Goal: Task Accomplishment & Management: Use online tool/utility

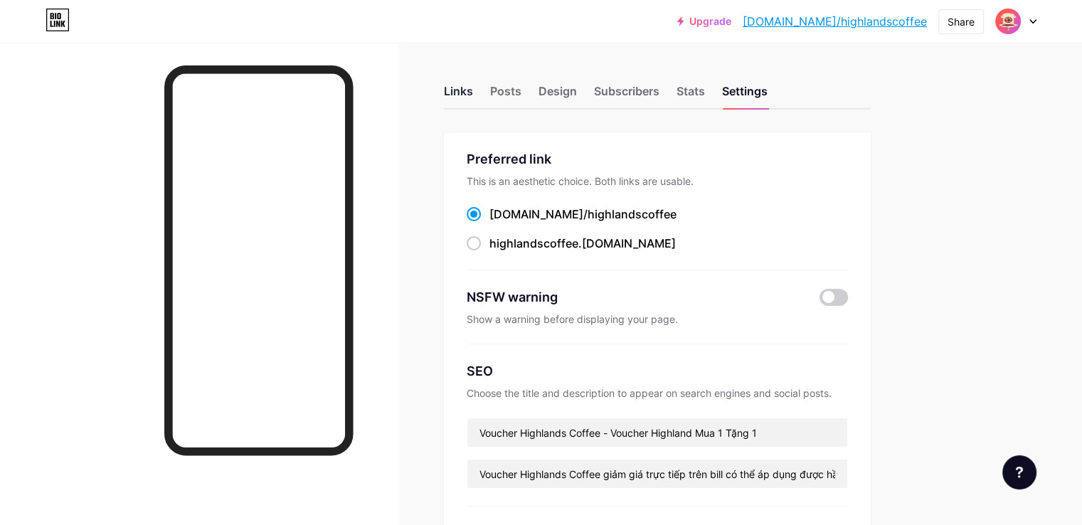
click at [473, 95] on div "Links" at bounding box center [458, 96] width 29 height 26
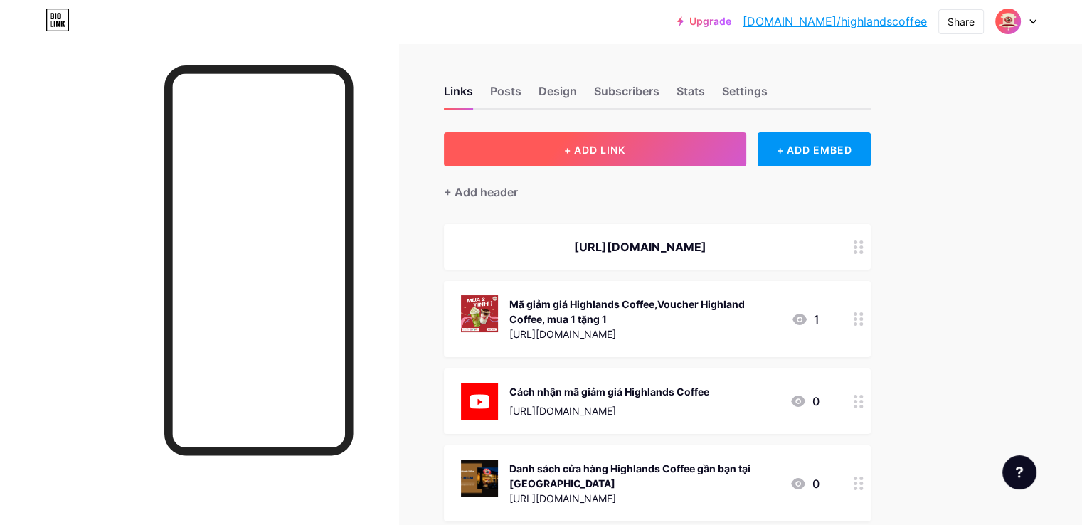
click at [625, 150] on span "+ ADD LINK" at bounding box center [594, 150] width 61 height 12
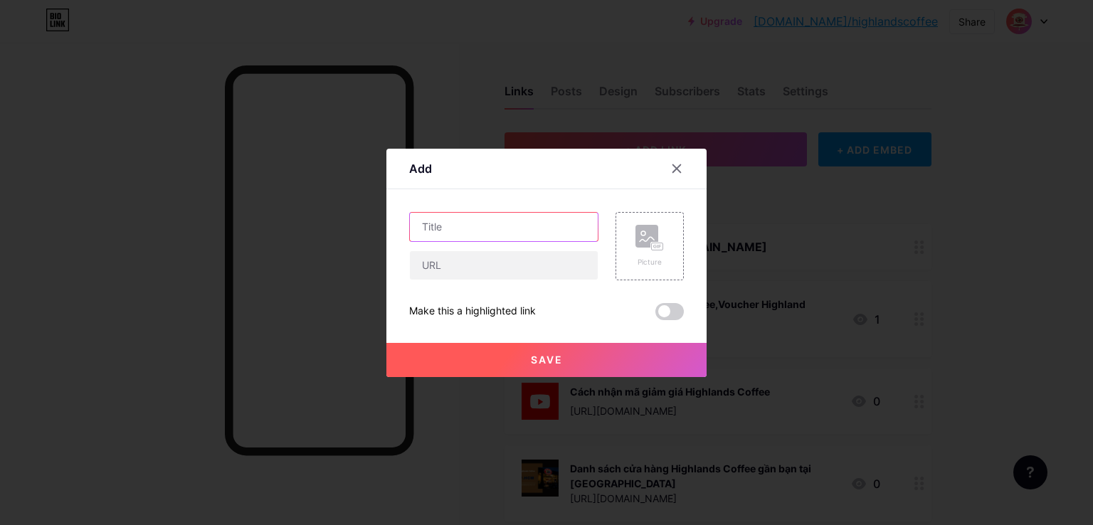
click at [478, 225] on input "text" at bounding box center [504, 227] width 188 height 28
paste input "[URL][DOMAIN_NAME]"
type input "[URL][DOMAIN_NAME]"
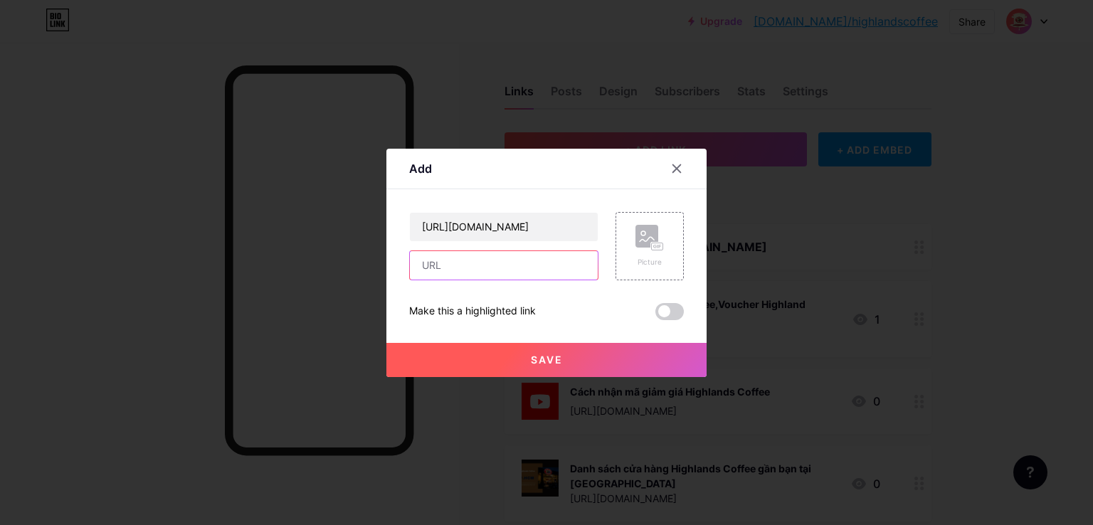
click at [458, 267] on input "text" at bounding box center [504, 265] width 188 height 28
click at [469, 225] on input "text" at bounding box center [504, 227] width 188 height 28
click at [451, 268] on input "text" at bounding box center [504, 265] width 188 height 28
paste input "[URL][DOMAIN_NAME]"
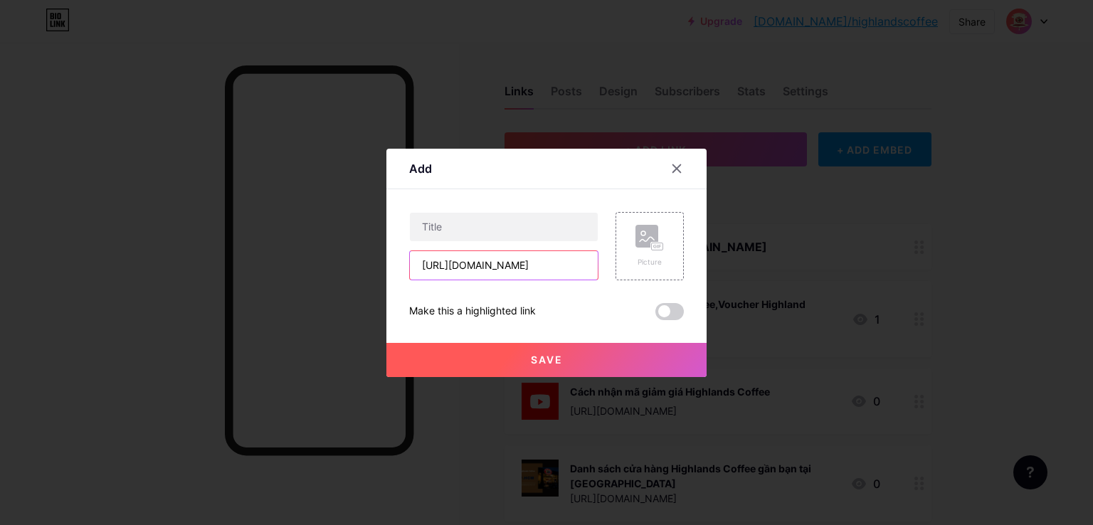
type input "[URL][DOMAIN_NAME]"
click at [496, 220] on input "text" at bounding box center [504, 227] width 188 height 28
paste input "Espresso là gì? Cách pha và cách uống cà phê espresso"
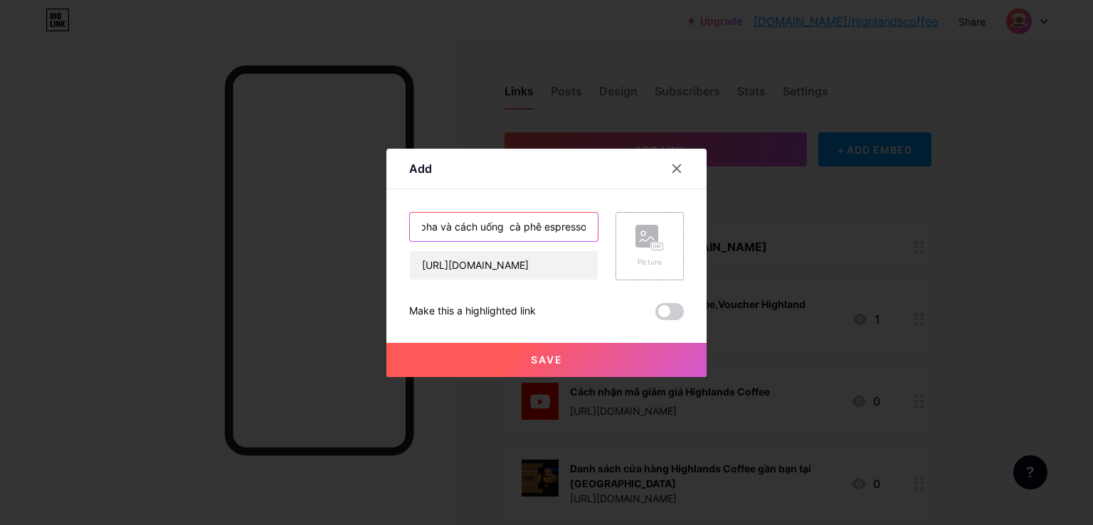
type input "Espresso là gì? Cách pha và cách uống cà phê espresso"
click at [654, 253] on div "Picture" at bounding box center [649, 246] width 28 height 43
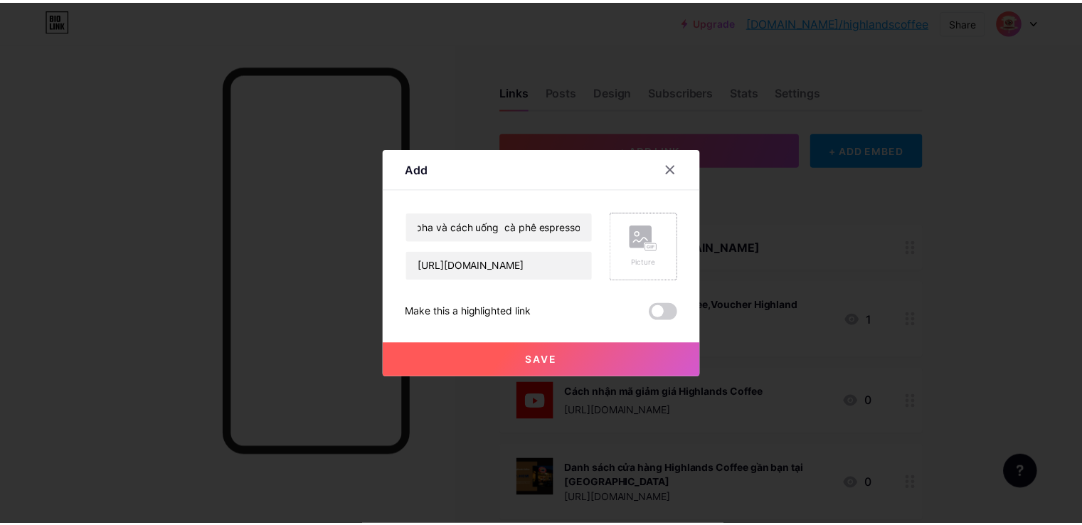
scroll to position [0, 0]
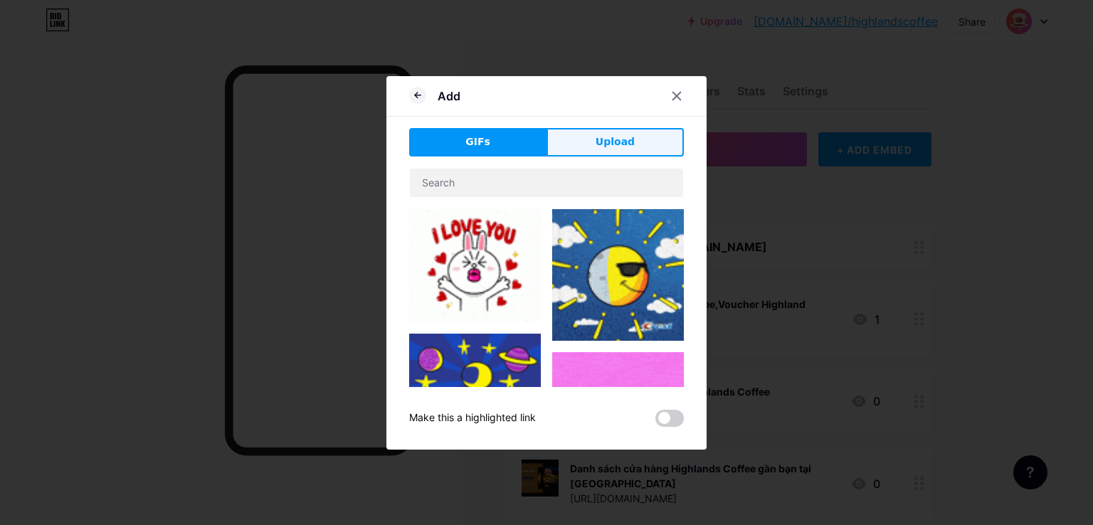
drag, startPoint x: 634, startPoint y: 143, endPoint x: 617, endPoint y: 155, distance: 20.9
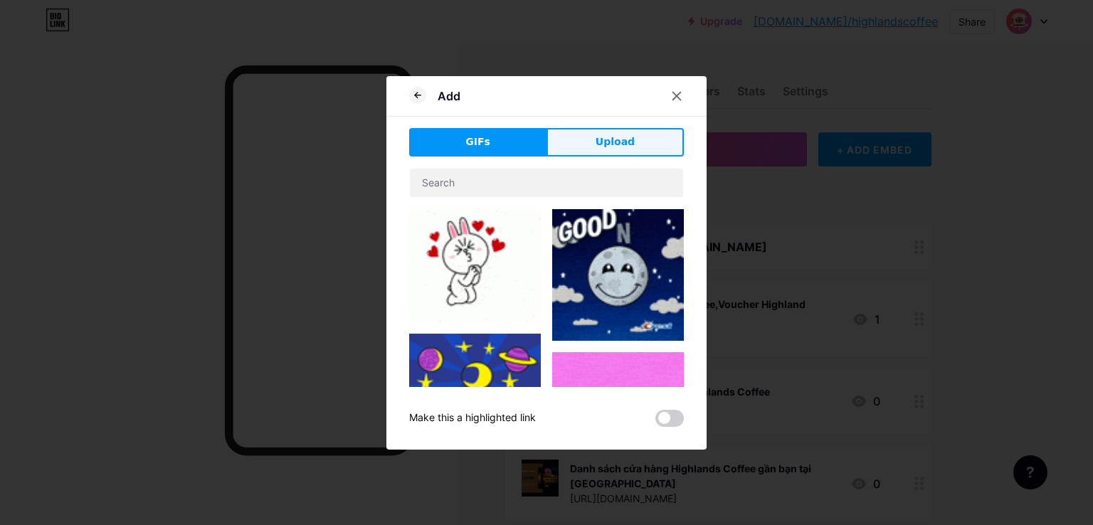
click at [633, 146] on button "Upload" at bounding box center [614, 142] width 137 height 28
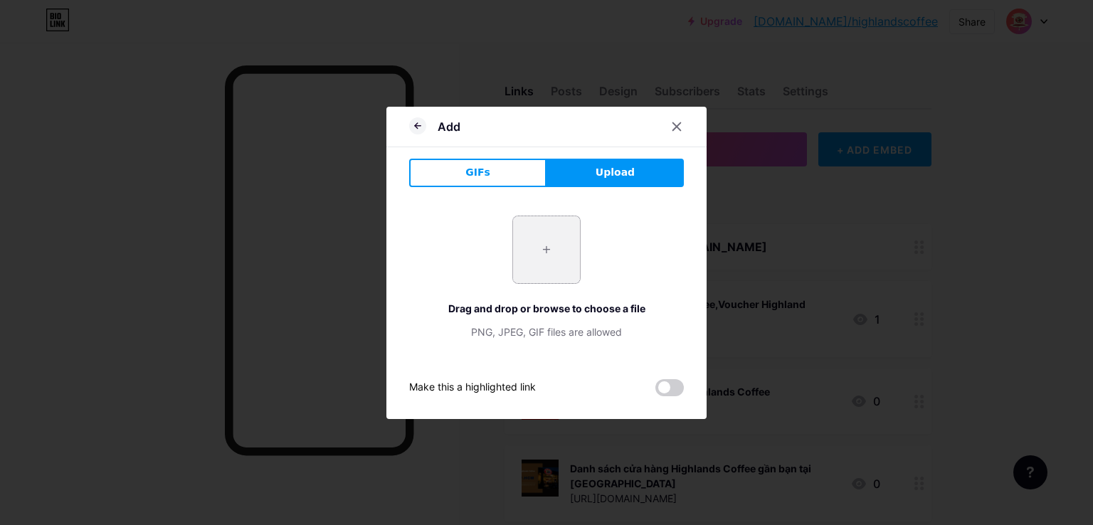
click at [541, 249] on input "file" at bounding box center [546, 249] width 67 height 67
type input "C:\fakepath\Espresso là gì Cách pha và cách uống cà phê espresso.png"
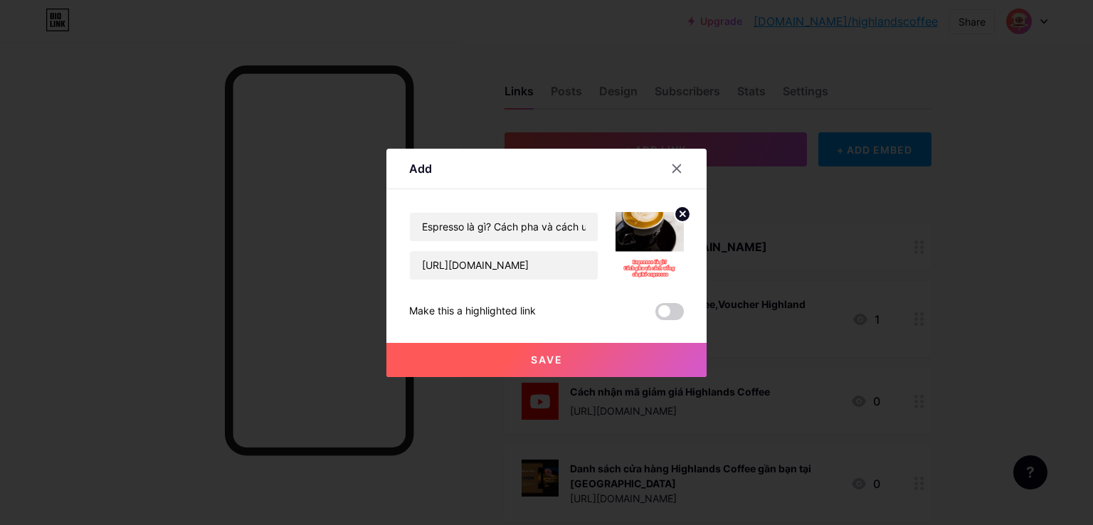
click at [546, 354] on span "Save" at bounding box center [547, 360] width 32 height 12
